Goal: Task Accomplishment & Management: Use online tool/utility

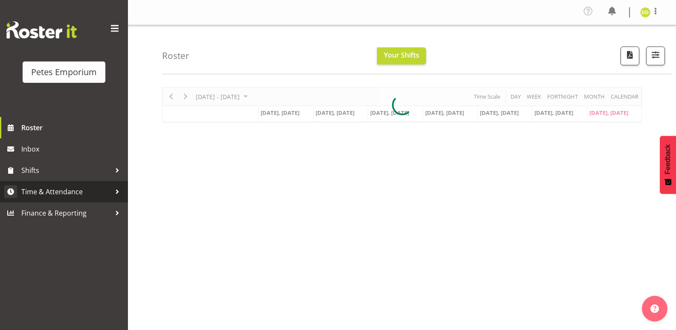
click at [77, 194] on span "Time & Attendance" at bounding box center [66, 191] width 90 height 13
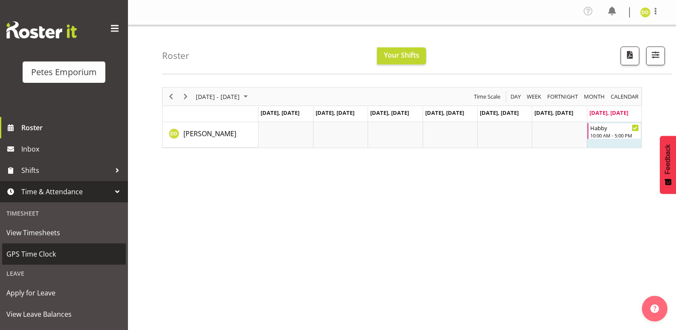
click at [64, 256] on span "GPS Time Clock" at bounding box center [63, 253] width 115 height 13
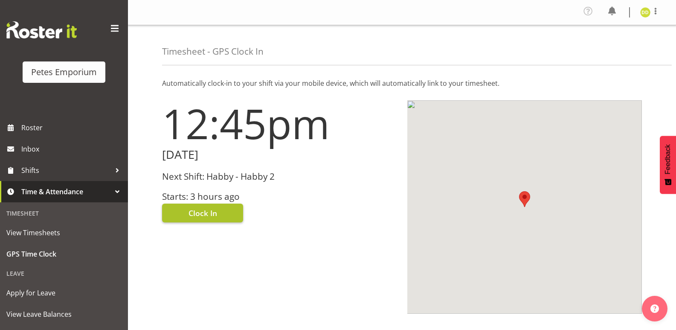
click at [201, 214] on span "Clock In" at bounding box center [203, 212] width 29 height 11
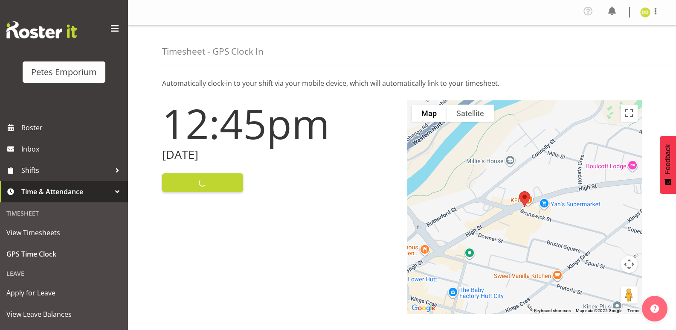
click at [650, 9] on figure at bounding box center [645, 12] width 10 height 10
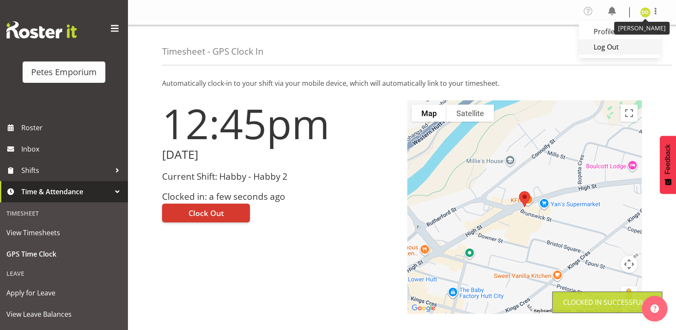
click at [617, 49] on link "Log Out" at bounding box center [620, 46] width 82 height 15
